Goal: Information Seeking & Learning: Learn about a topic

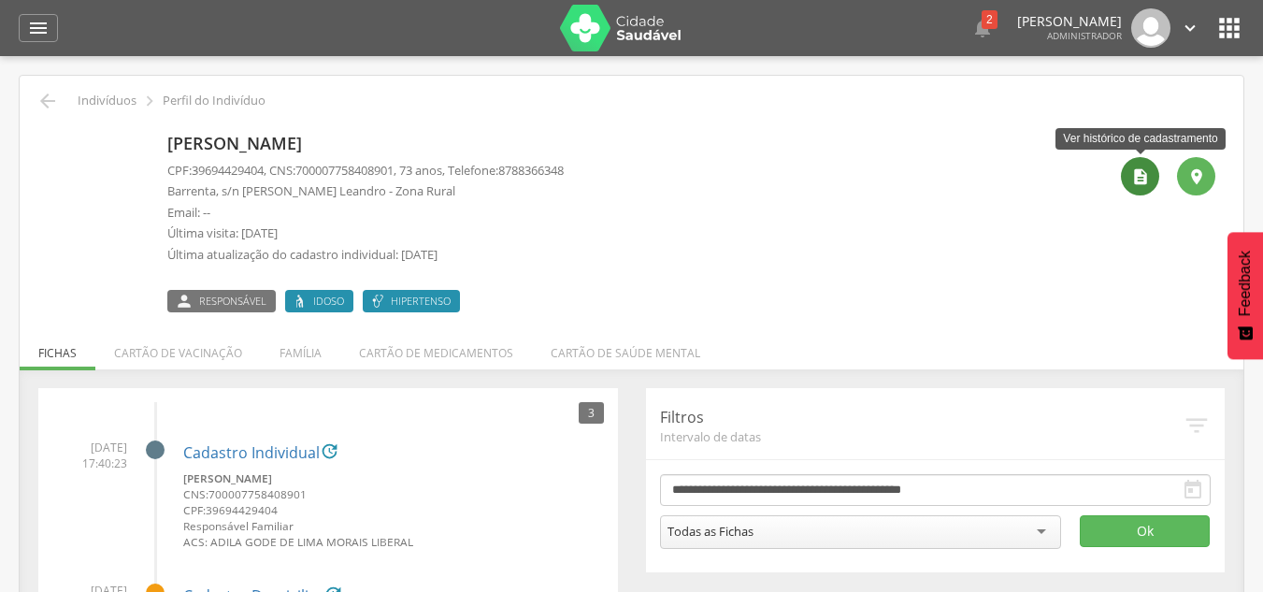
click at [1132, 173] on icon "" at bounding box center [1140, 176] width 19 height 19
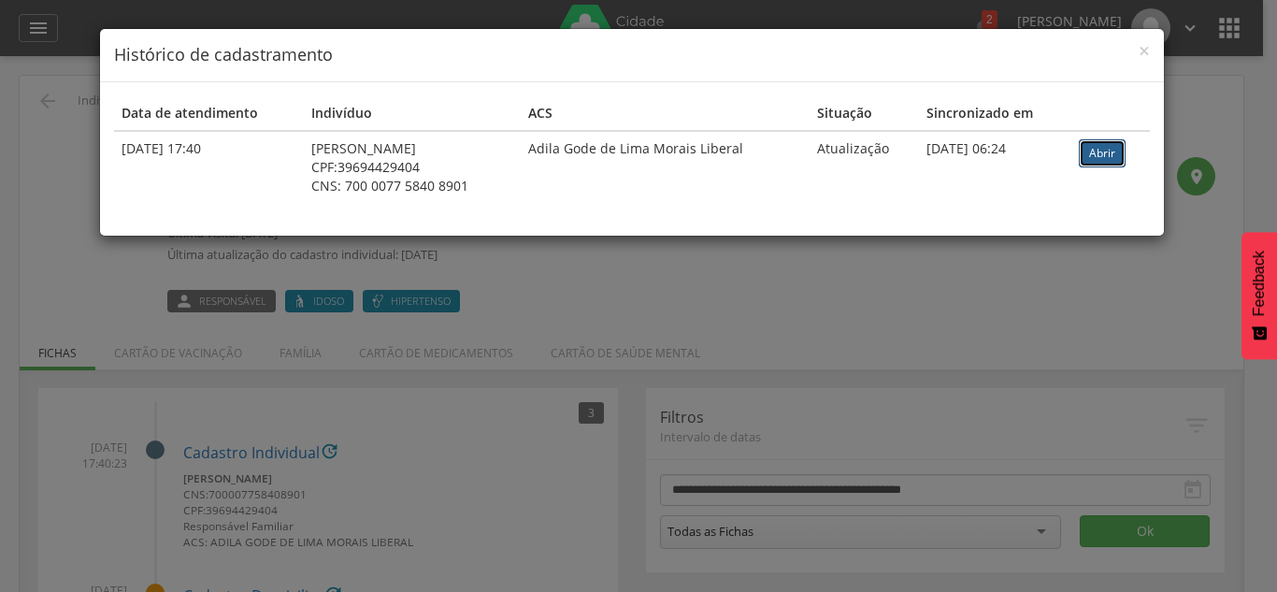
click at [1096, 154] on link "Abrir" at bounding box center [1102, 153] width 47 height 28
click at [1147, 45] on span "×" at bounding box center [1143, 50] width 11 height 26
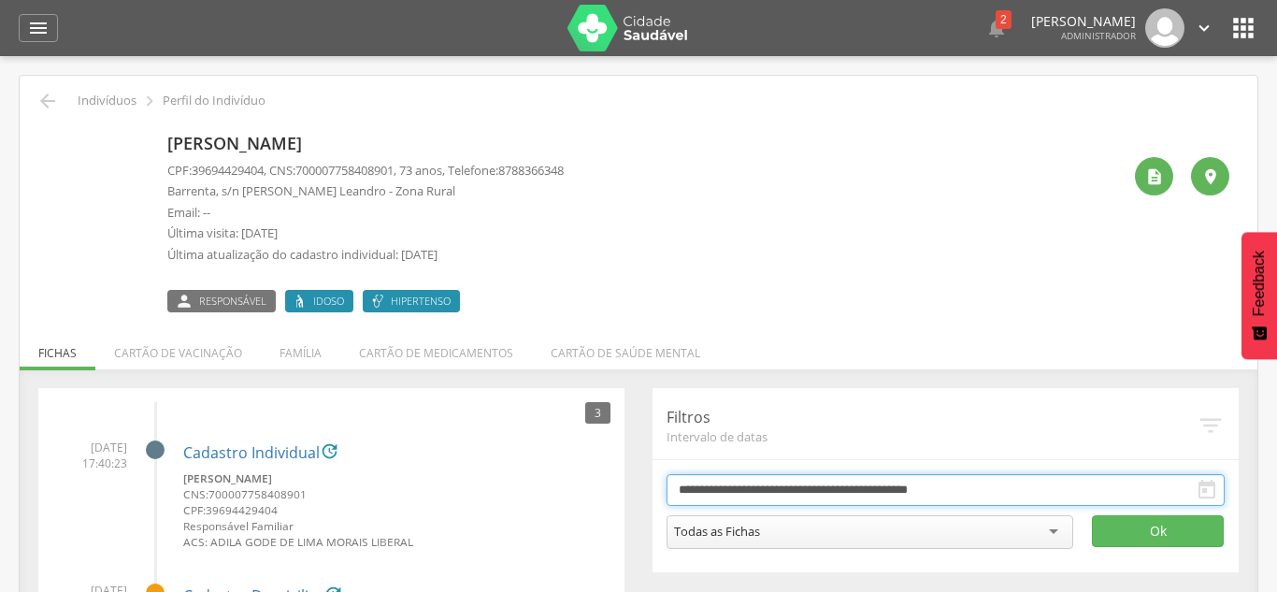
drag, startPoint x: 846, startPoint y: 67, endPoint x: 770, endPoint y: 104, distance: 84.0
click at [846, 474] on input "**********" at bounding box center [945, 490] width 558 height 32
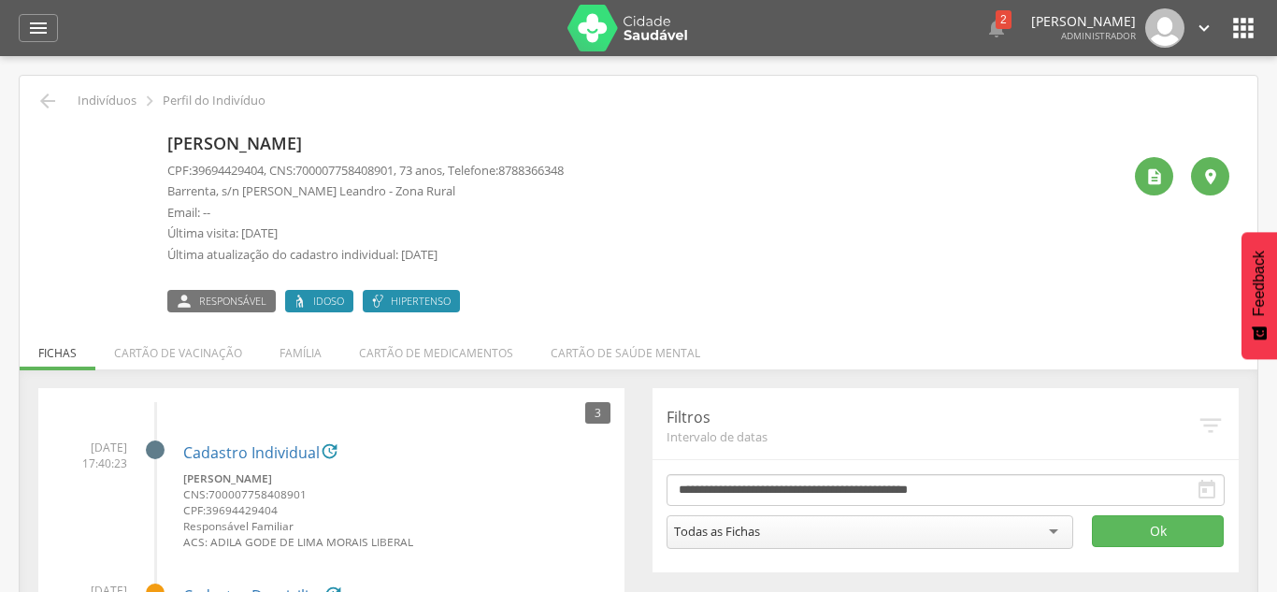
click at [0, 0] on select "******* ********* ***** ***** **** ***** ***** ****** ********" at bounding box center [0, 0] width 0 height 0
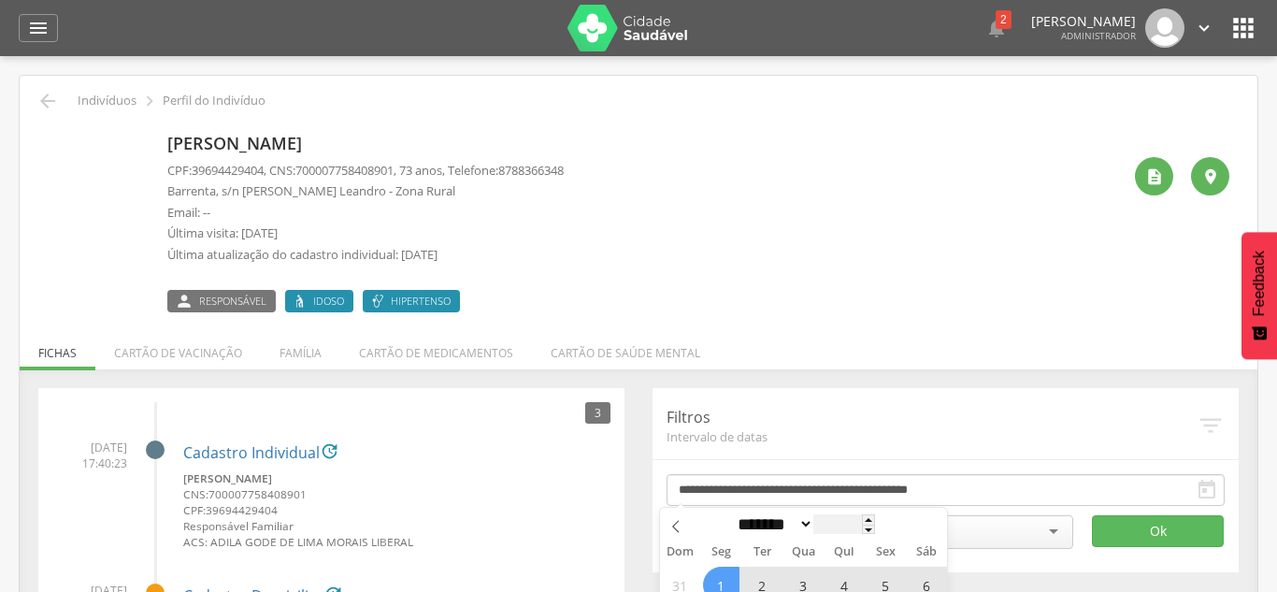
drag, startPoint x: 802, startPoint y: 102, endPoint x: 826, endPoint y: 109, distance: 25.4
click at [802, 514] on select "******* ********* ***** ***** **** ***** ***** ****** ********" at bounding box center [773, 524] width 82 height 20
click at [826, 514] on input "****" at bounding box center [844, 524] width 62 height 20
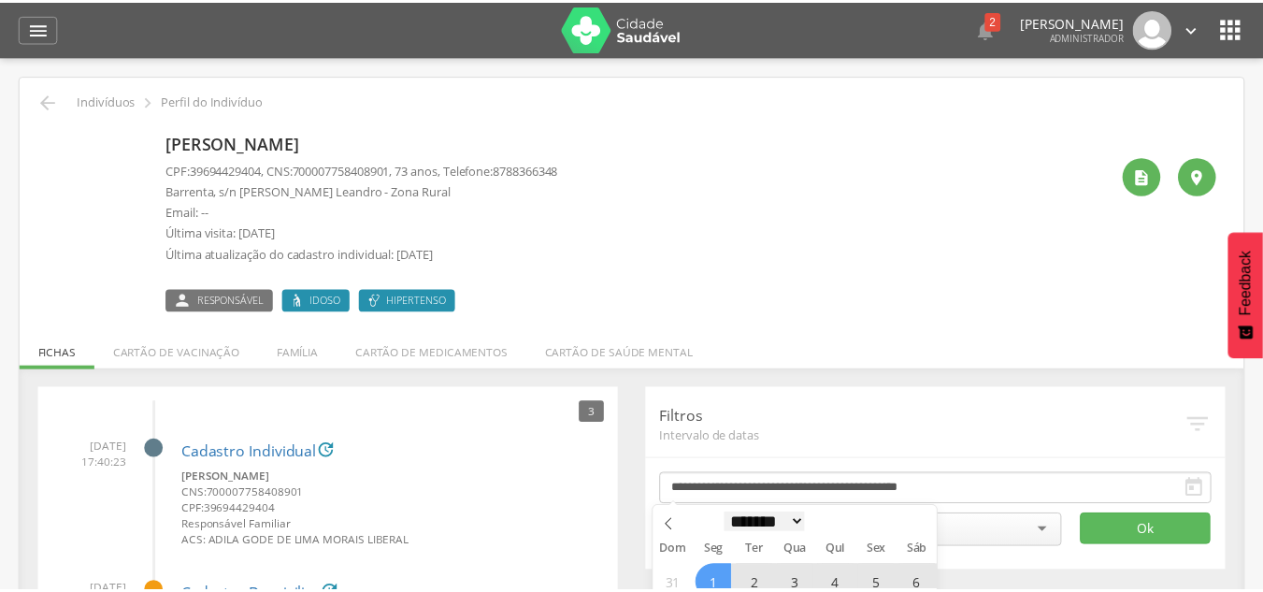
scroll to position [419, 0]
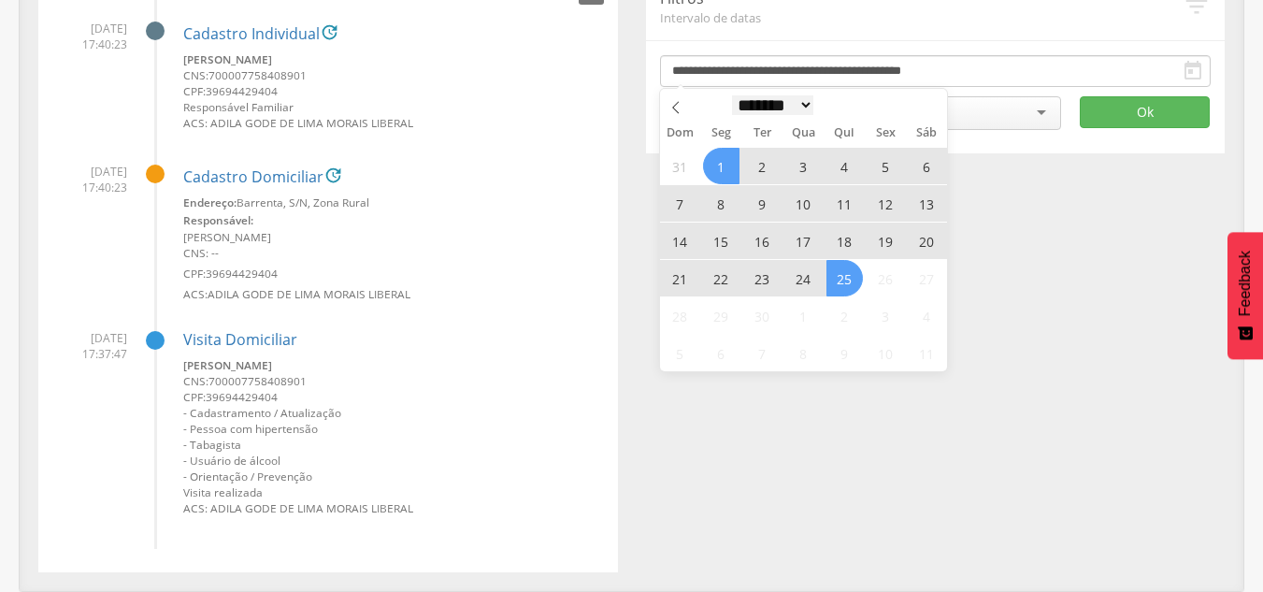
click at [814, 107] on select "******* ********* ***** ***** **** ***** ***** ****** ********" at bounding box center [773, 105] width 82 height 20
click at [538, 81] on small "CNS: 700007758408901" at bounding box center [393, 75] width 421 height 16
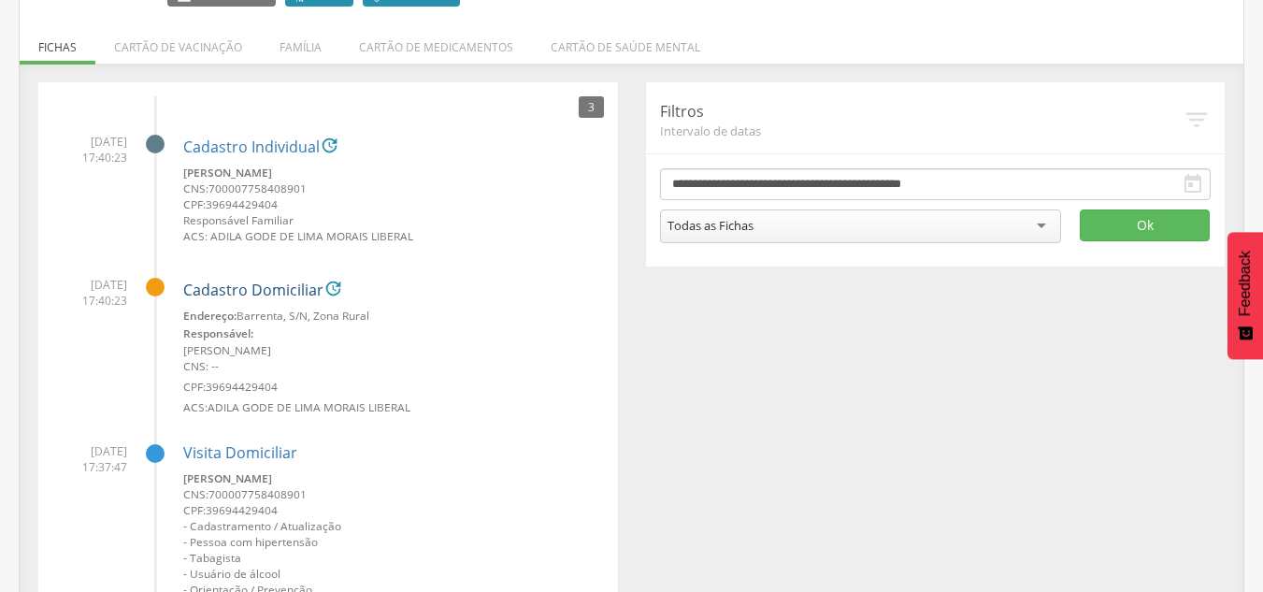
scroll to position [0, 0]
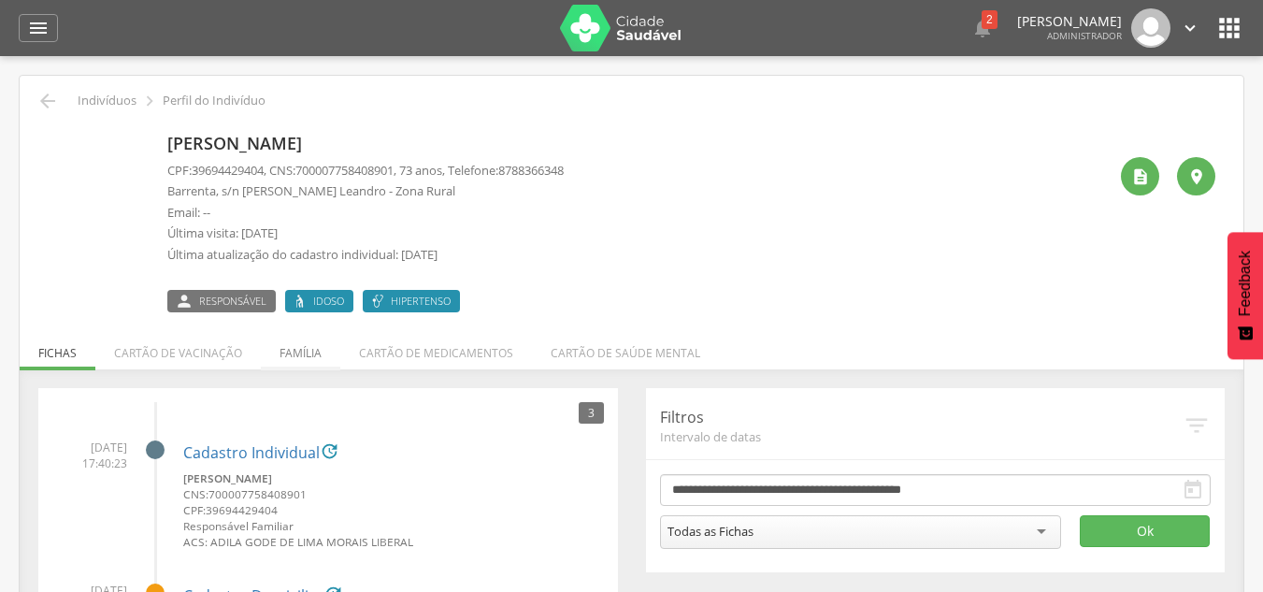
click at [301, 353] on li "Família" at bounding box center [300, 348] width 79 height 44
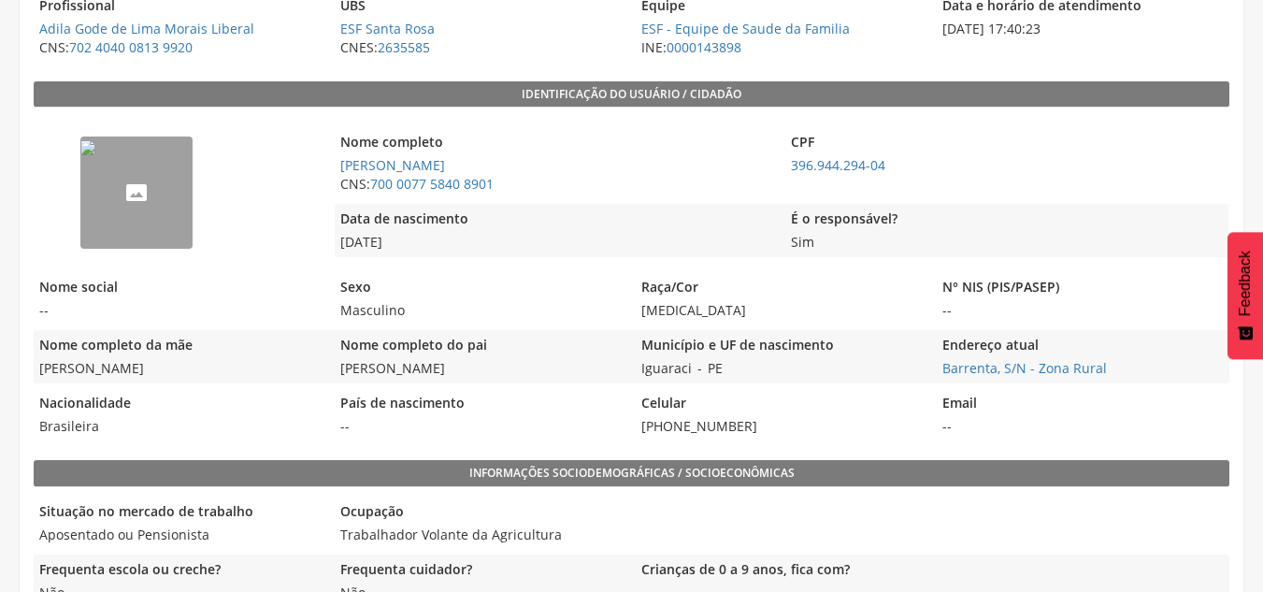
scroll to position [244, 0]
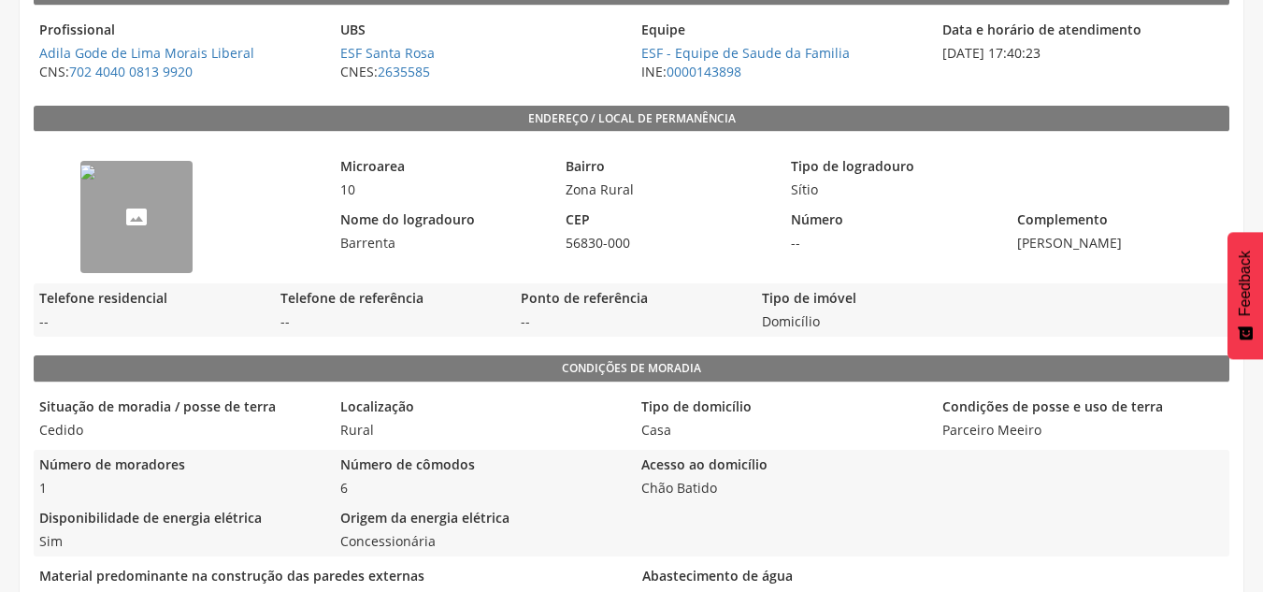
scroll to position [7, 0]
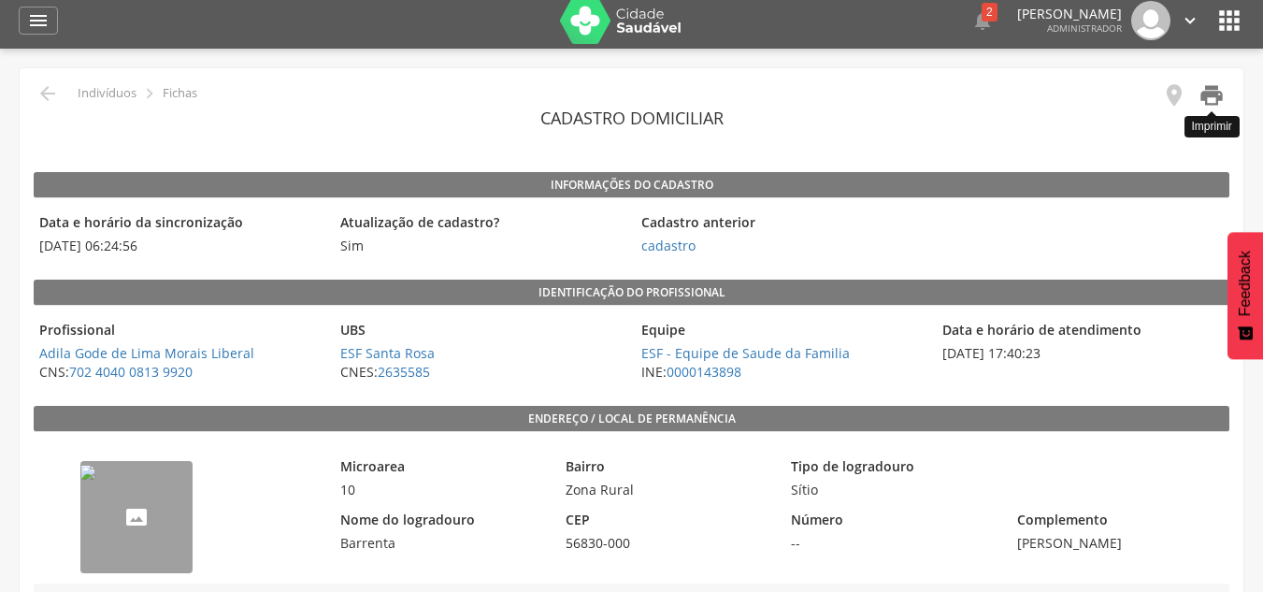
click at [1210, 94] on icon "" at bounding box center [1211, 95] width 26 height 26
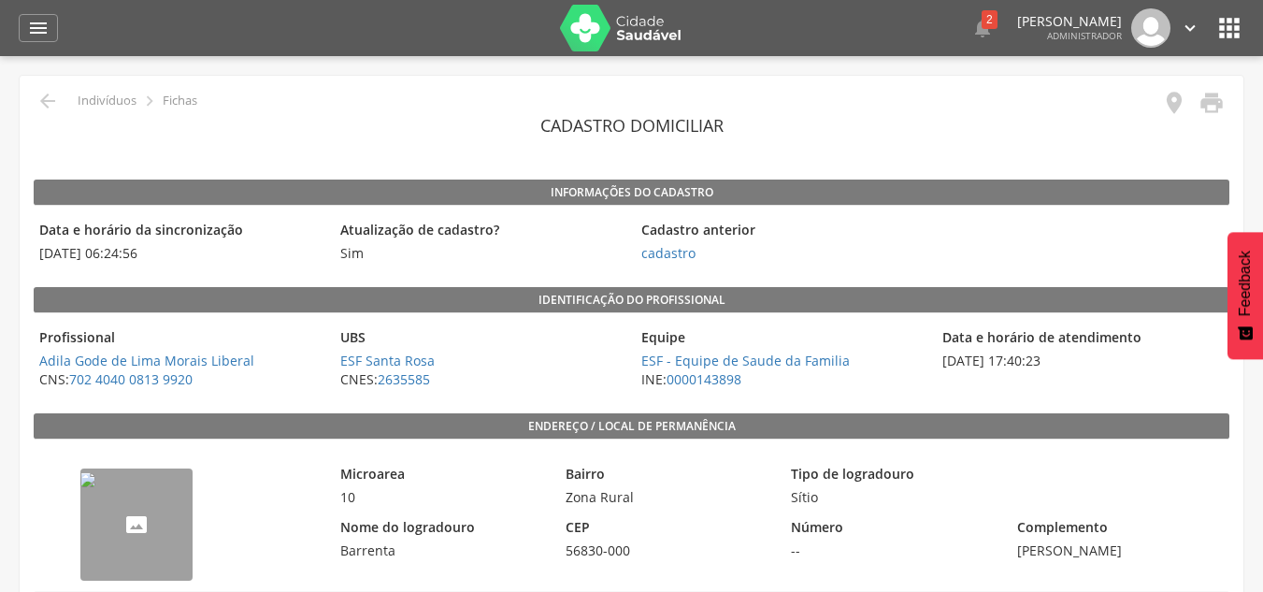
click at [1231, 31] on icon "" at bounding box center [1229, 28] width 30 height 30
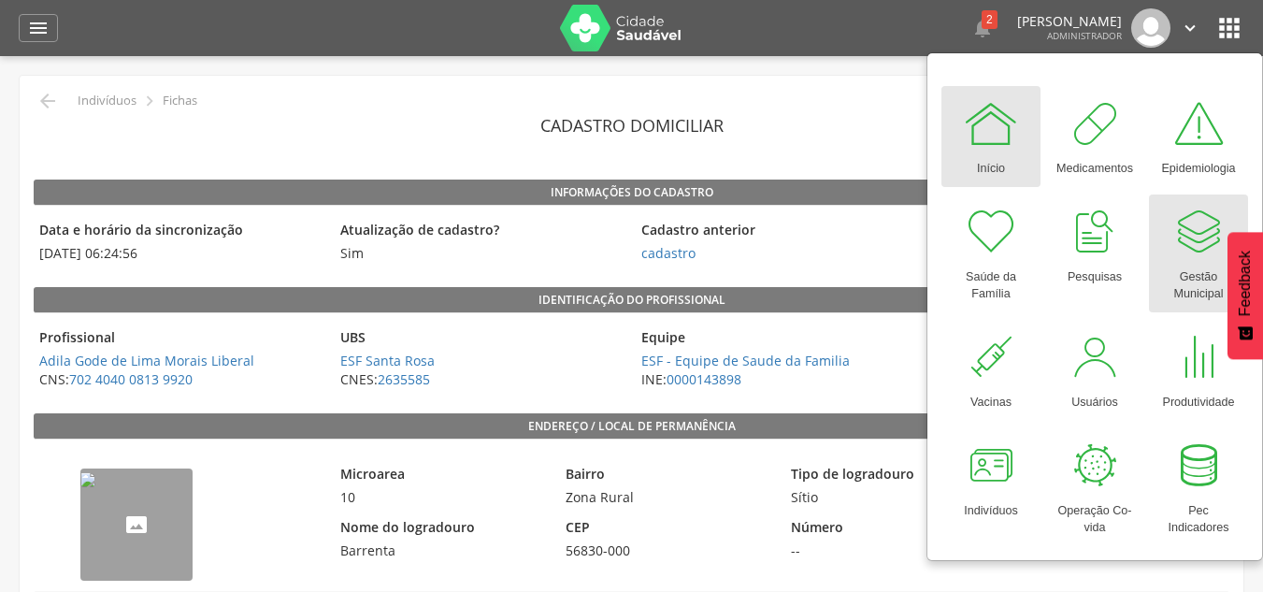
click at [1182, 269] on div "Gestão Municipal" at bounding box center [1198, 281] width 80 height 43
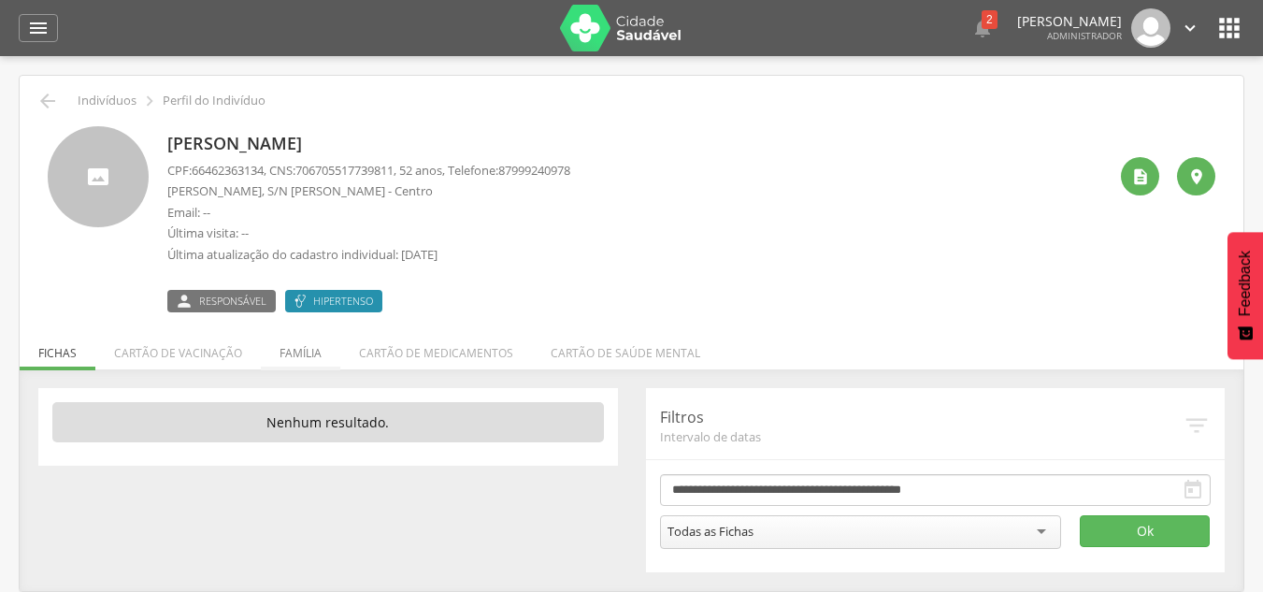
click at [306, 349] on li "Família" at bounding box center [300, 348] width 79 height 44
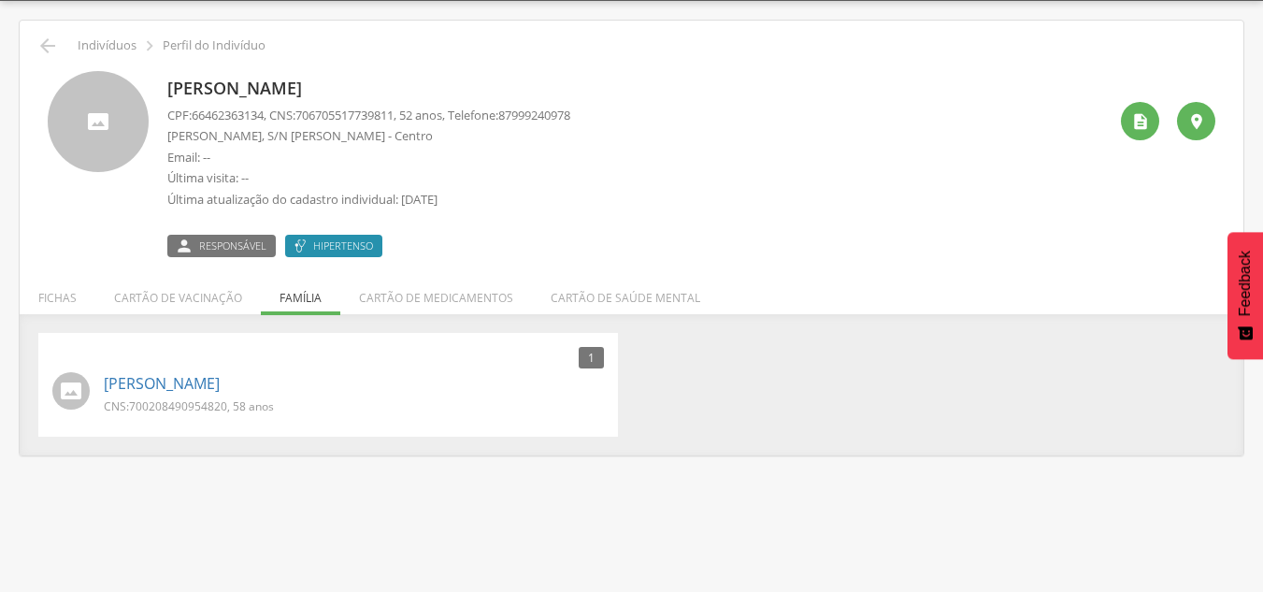
scroll to position [56, 0]
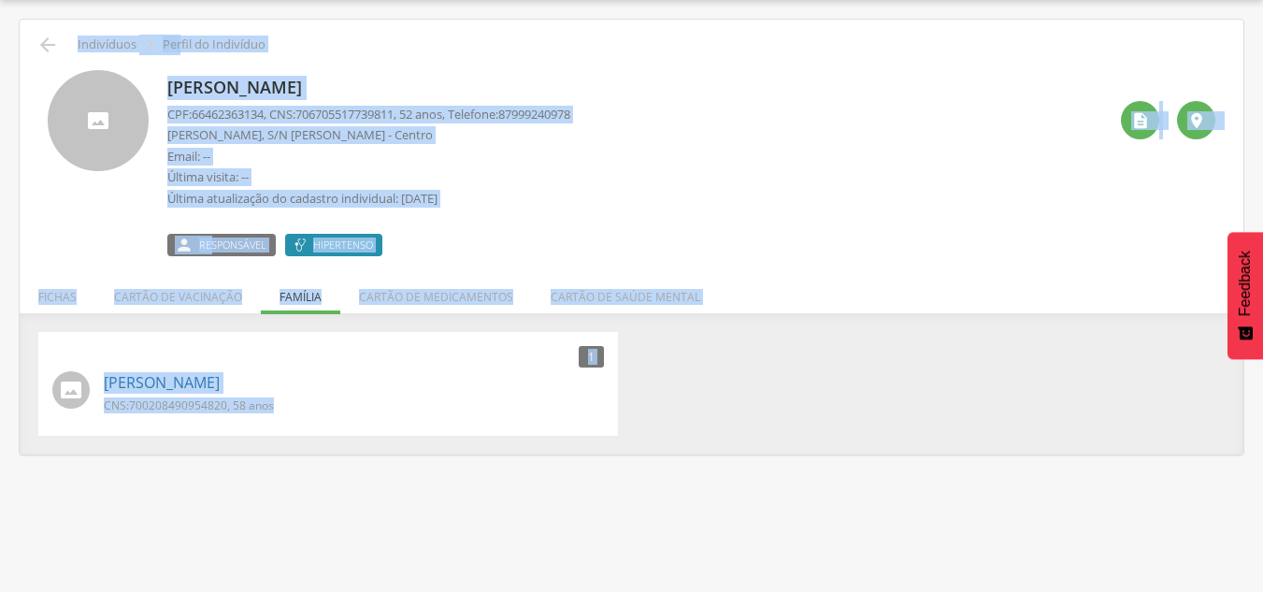
drag, startPoint x: 68, startPoint y: 40, endPoint x: 963, endPoint y: 411, distance: 968.3
click at [963, 411] on div " Indivíduos  Perfil do Indivíduo Fabiana Martins Torres CPF: 66462363134 , CN…" at bounding box center [631, 237] width 1223 height 435
click at [974, 372] on div "1 Nenhum outro membro da família cadastrado. Francisco Severo de Melo Neto CNS:…" at bounding box center [631, 384] width 1214 height 104
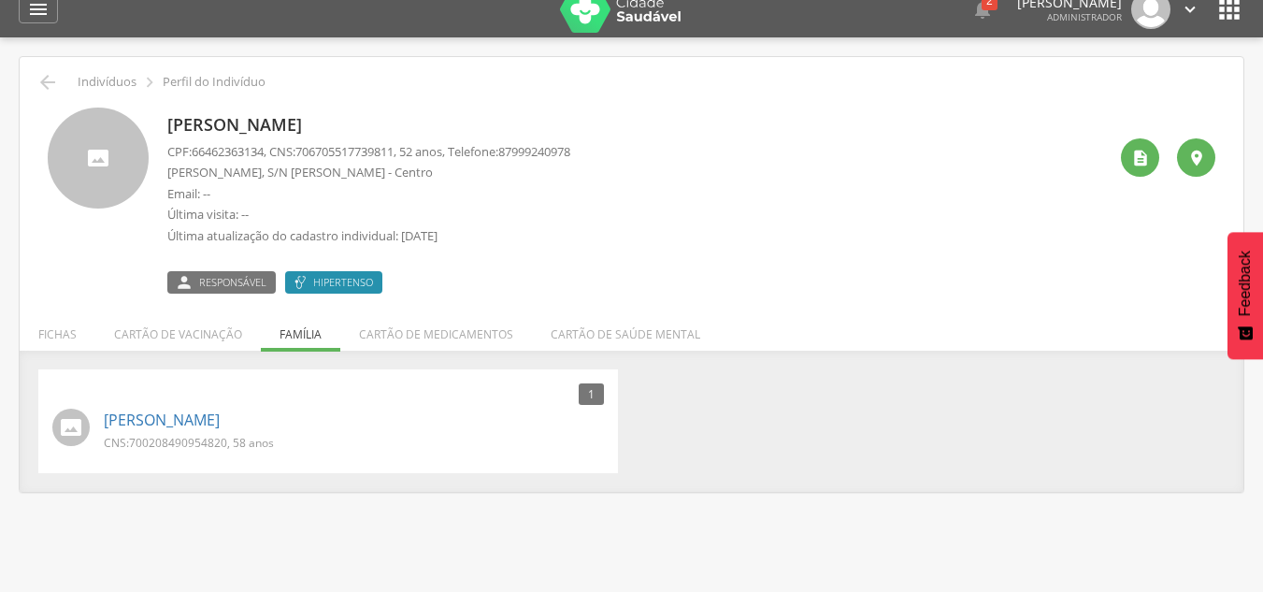
scroll to position [0, 0]
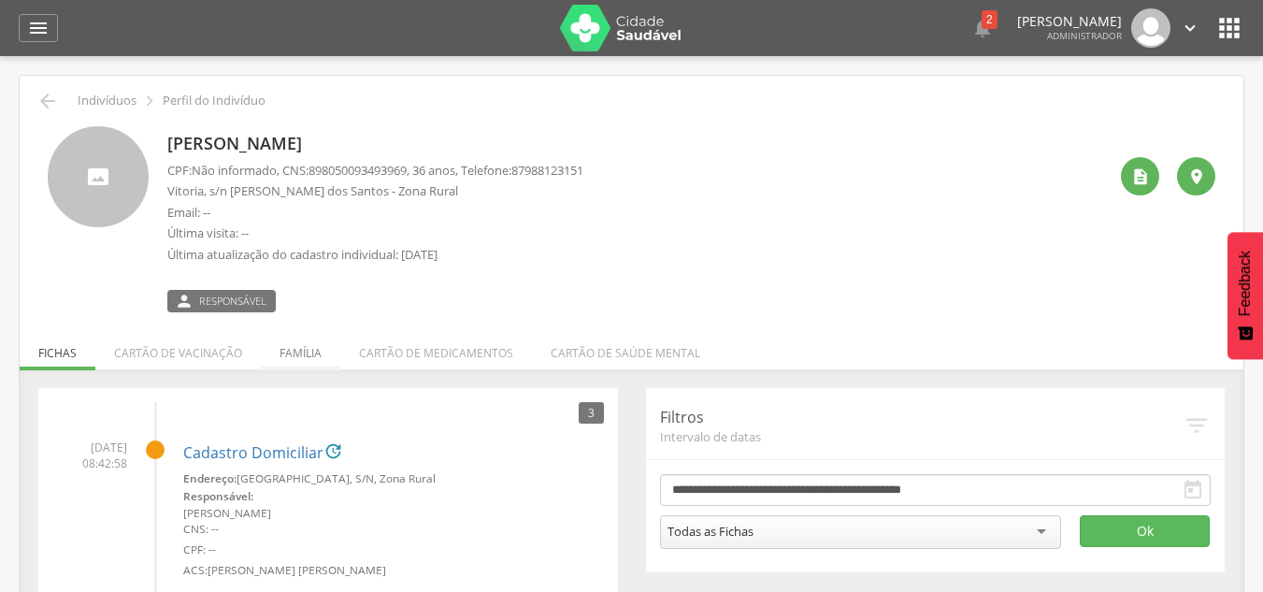
click at [318, 349] on li "Família" at bounding box center [300, 348] width 79 height 44
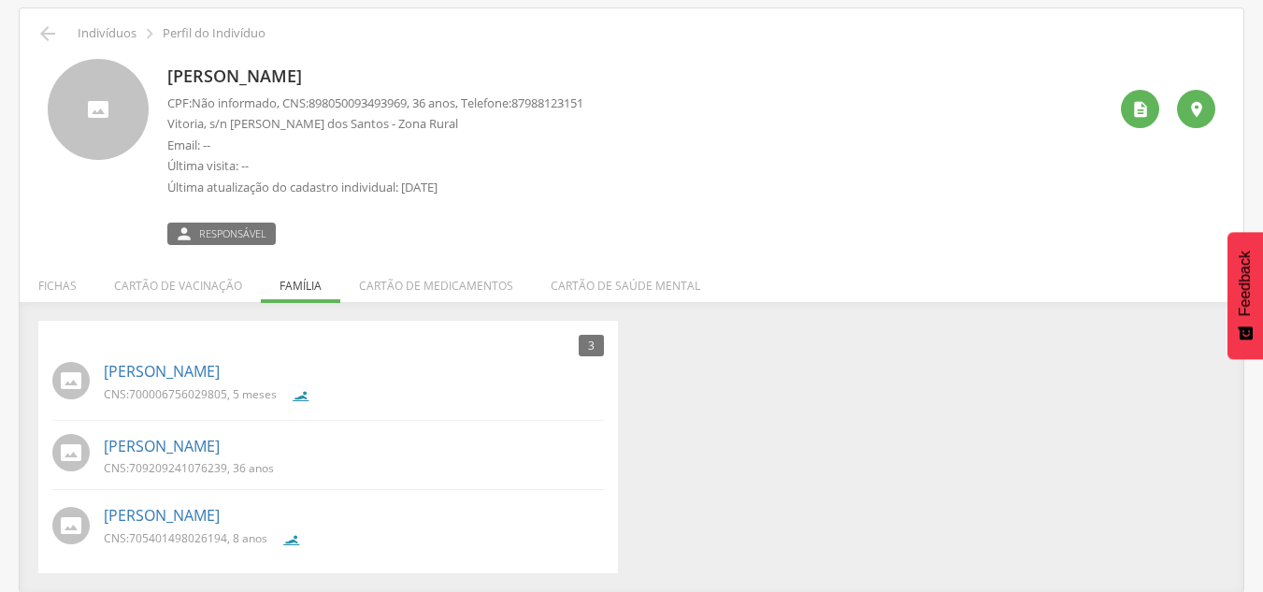
scroll to position [68, 0]
drag, startPoint x: 431, startPoint y: 450, endPoint x: 107, endPoint y: 447, distance: 324.3
click at [107, 447] on p "[PERSON_NAME]" at bounding box center [354, 445] width 500 height 21
copy link "[PERSON_NAME]"
drag, startPoint x: 166, startPoint y: 71, endPoint x: 398, endPoint y: 64, distance: 231.9
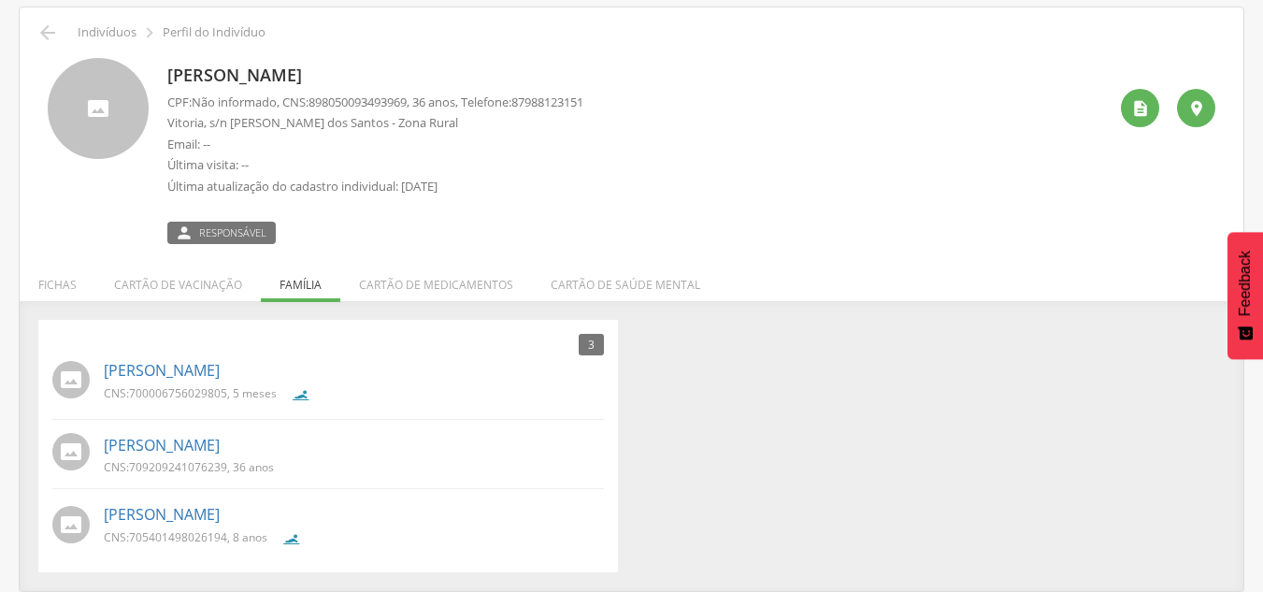
click at [398, 64] on div "[PERSON_NAME] CPF: Não informado , CNS: [PHONE_NUMBER] , 36 anos, Telefone: [PH…" at bounding box center [631, 151] width 1167 height 186
drag, startPoint x: 319, startPoint y: 100, endPoint x: 423, endPoint y: 100, distance: 104.7
click at [423, 100] on p "CPF: Não informado , CNS: [PHONE_NUMBER] , 36 anos, Telefone: [PHONE_NUMBER]" at bounding box center [375, 102] width 416 height 18
click at [240, 74] on p "[PERSON_NAME]" at bounding box center [375, 76] width 416 height 24
drag, startPoint x: 179, startPoint y: 68, endPoint x: 381, endPoint y: 70, distance: 202.8
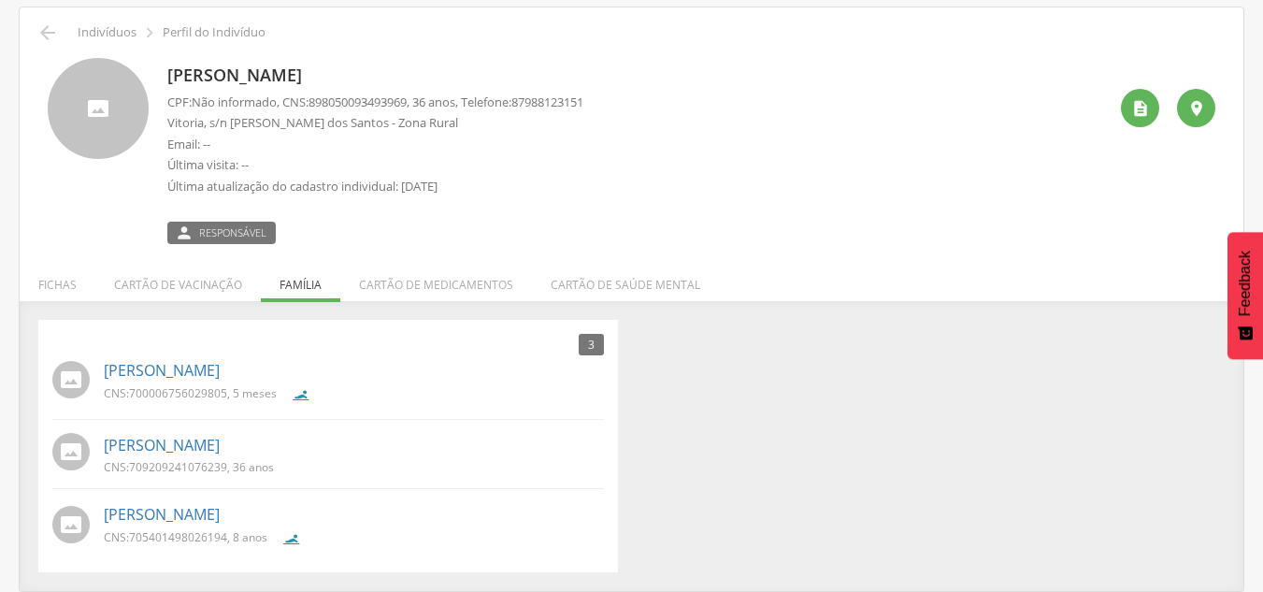
click at [380, 69] on div "Ivan Gomes dos Santos CPF: Não informado , CNS: 898050093493969 , 36 anos, Tele…" at bounding box center [631, 151] width 1167 height 186
copy p "[PERSON_NAME]"
click at [293, 189] on p "Última atualização do cadastro individual: [DATE]" at bounding box center [375, 187] width 416 height 18
drag, startPoint x: 203, startPoint y: 157, endPoint x: 532, endPoint y: 179, distance: 329.7
click at [532, 179] on div "CPF: Não informado , CNS: 898050093493969 , 36 anos, Telefone: 87988123151 Vito…" at bounding box center [375, 148] width 416 height 111
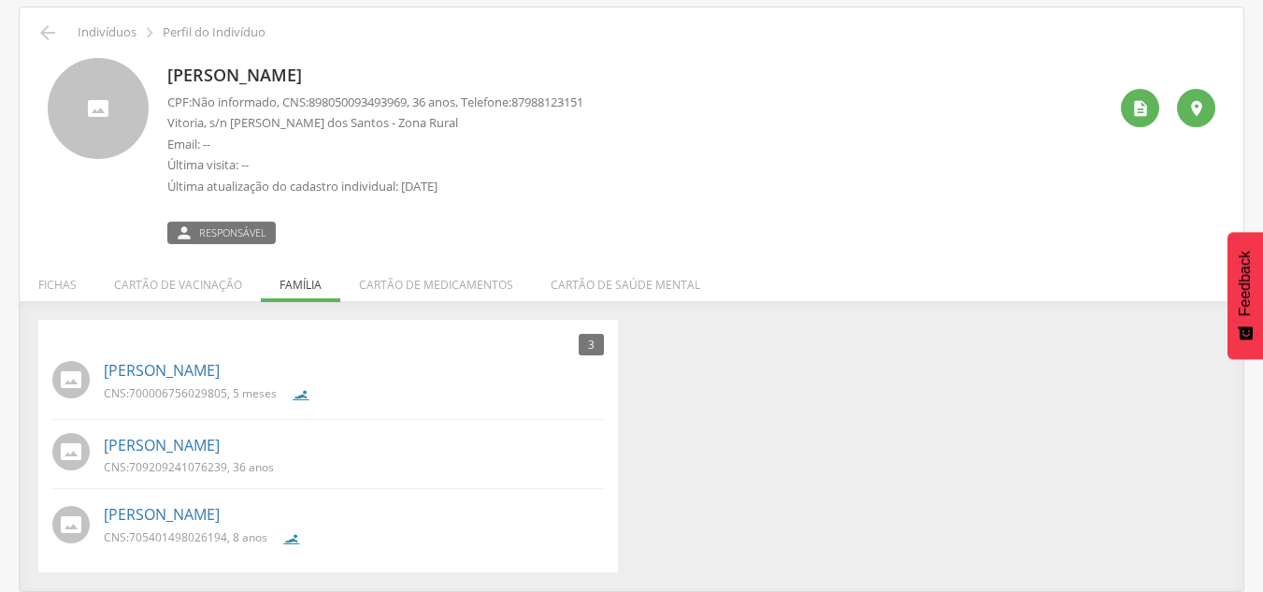
click at [341, 168] on p "Última visita: --" at bounding box center [375, 165] width 416 height 18
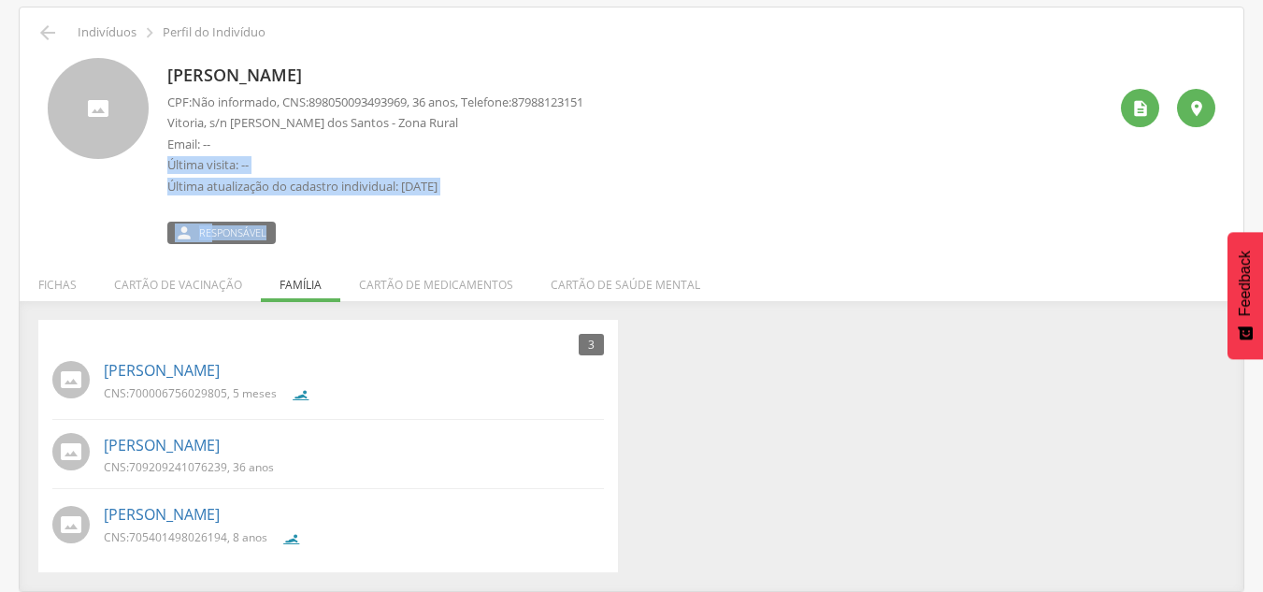
drag, startPoint x: 170, startPoint y: 164, endPoint x: 419, endPoint y: 207, distance: 252.3
click at [504, 207] on div "Ivan Gomes dos Santos CPF: Não informado , CNS: 898050093493969 , 36 anos, Tele…" at bounding box center [375, 151] width 416 height 186
click at [489, 200] on div "CPF: Não informado , CNS: 898050093493969 , 36 anos, Telefone: 87988123151 Vito…" at bounding box center [375, 148] width 416 height 111
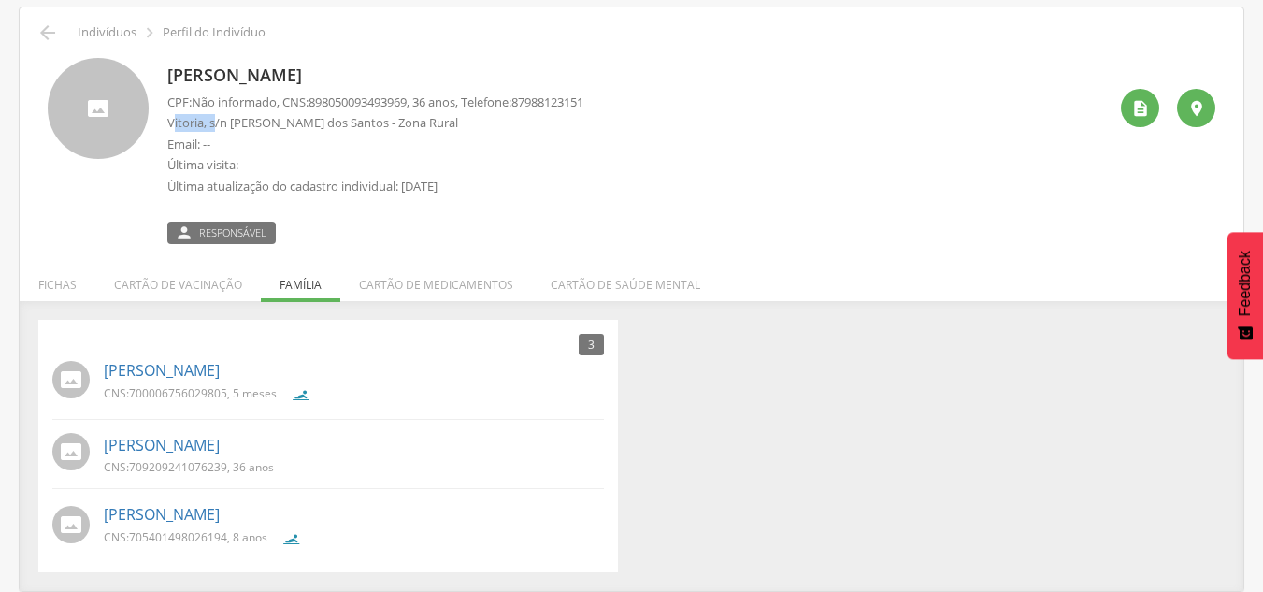
drag, startPoint x: 176, startPoint y: 124, endPoint x: 214, endPoint y: 122, distance: 38.4
click at [214, 122] on p "Vitoria, s/n [PERSON_NAME] dos Santos - Zona Rural" at bounding box center [375, 123] width 416 height 18
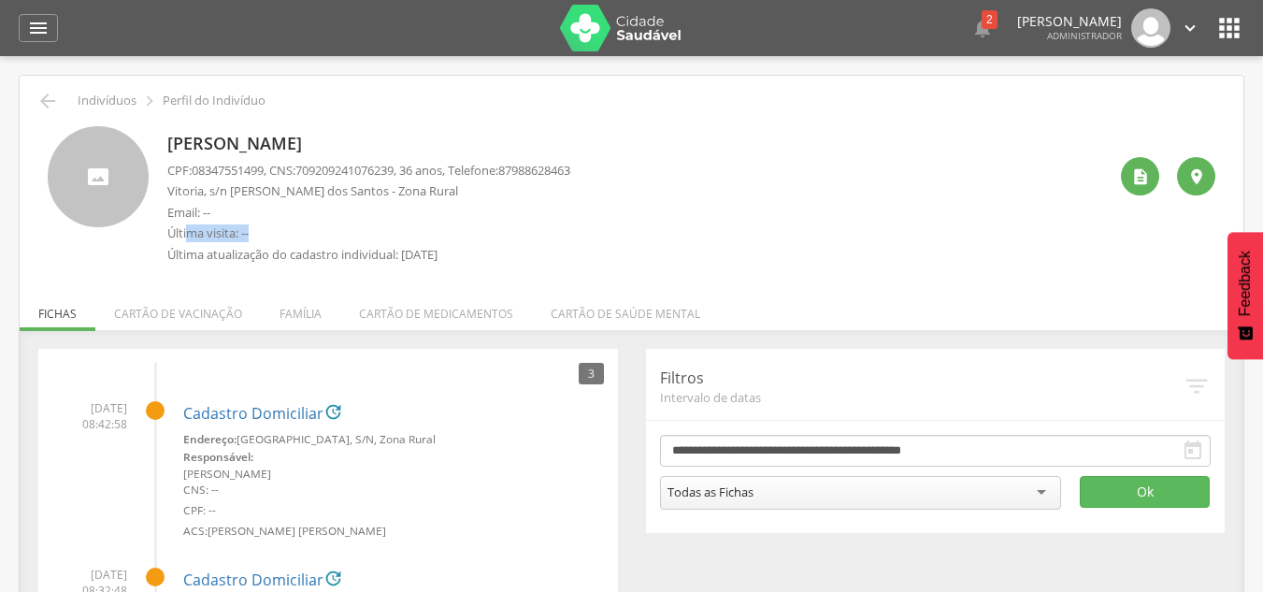
drag, startPoint x: 186, startPoint y: 228, endPoint x: 278, endPoint y: 226, distance: 91.6
click at [277, 226] on p "Última visita: --" at bounding box center [368, 233] width 403 height 18
